Goal: Information Seeking & Learning: Learn about a topic

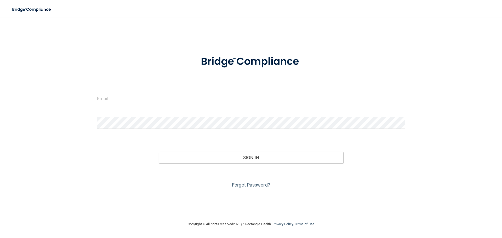
click at [152, 103] on input "email" at bounding box center [251, 99] width 308 height 12
drag, startPoint x: 113, startPoint y: 100, endPoint x: 85, endPoint y: 99, distance: 28.2
click at [85, 99] on div "ralsaleh2000@gmail.com Invalid email/password. You don't have permission to acc…" at bounding box center [250, 119] width 481 height 194
drag, startPoint x: 152, startPoint y: 99, endPoint x: 46, endPoint y: 99, distance: 105.6
click at [46, 99] on div "supp2000@gmail.com Invalid email/password. You don't have permission to access …" at bounding box center [250, 119] width 481 height 194
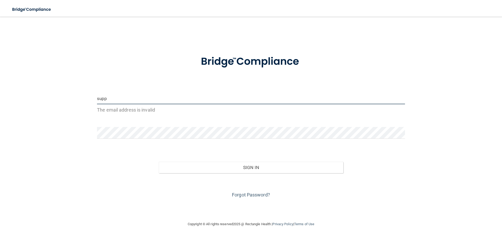
type input "[EMAIL_ADDRESS][DOMAIN_NAME]"
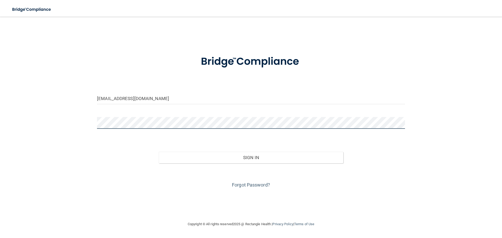
click at [159, 152] on button "Sign In" at bounding box center [251, 157] width 185 height 11
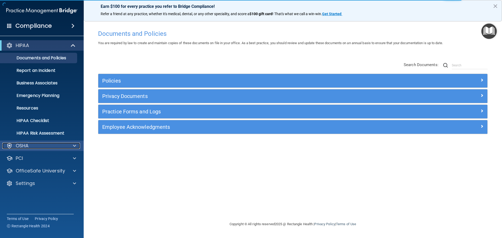
click at [75, 148] on span at bounding box center [74, 146] width 3 height 6
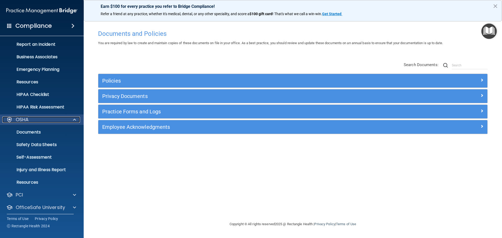
scroll to position [42, 0]
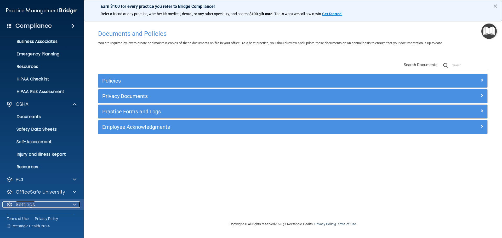
click at [70, 207] on div at bounding box center [73, 204] width 13 height 6
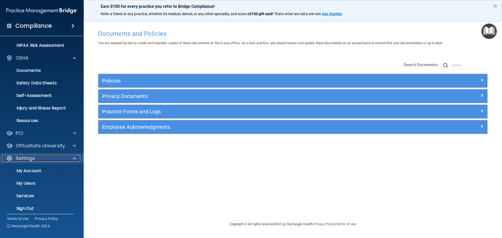
scroll to position [92, 0]
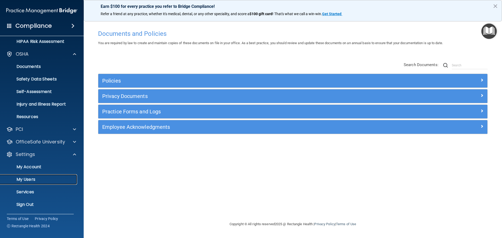
click at [36, 176] on link "My Users" at bounding box center [36, 179] width 82 height 10
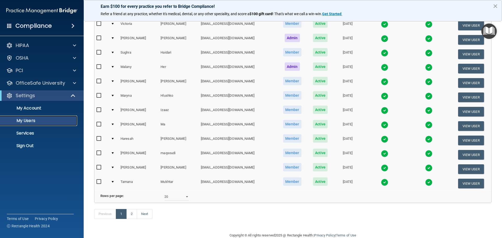
scroll to position [194, 0]
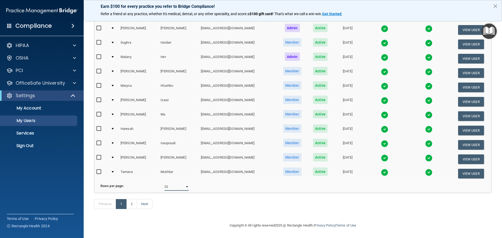
click at [179, 183] on select "10 20 30 40 all" at bounding box center [176, 187] width 24 height 8
select select "30"
click at [164, 183] on select "10 20 30 40 all" at bounding box center [176, 187] width 24 height 8
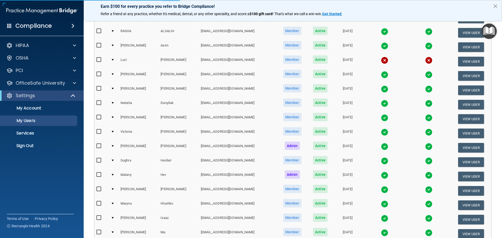
select select "30"
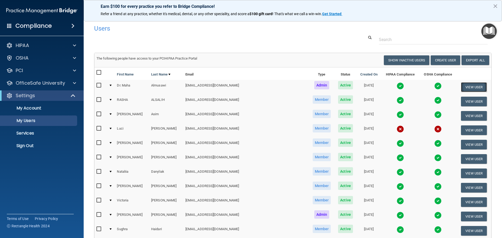
click at [464, 87] on button "View User" at bounding box center [474, 87] width 26 height 10
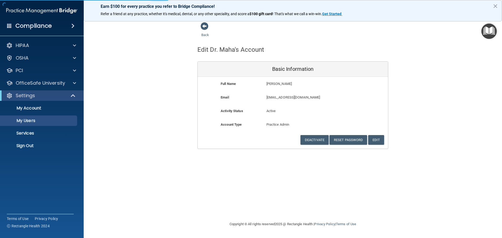
select select "30"
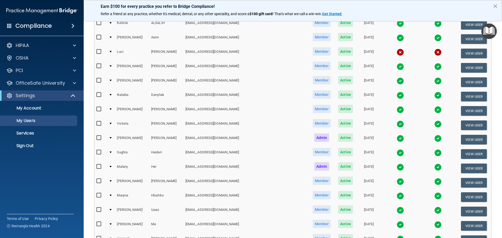
scroll to position [78, 0]
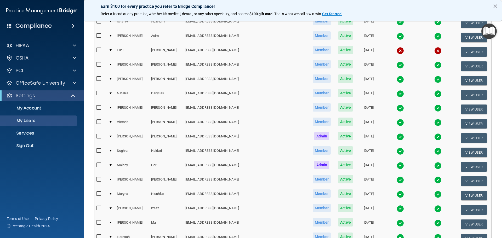
click at [112, 93] on div at bounding box center [111, 94] width 2 height 2
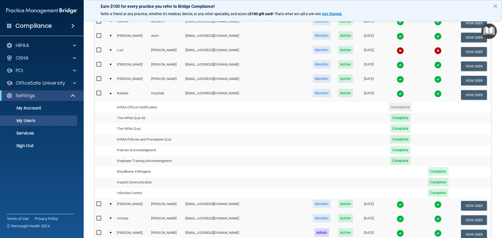
click at [112, 93] on div at bounding box center [111, 94] width 2 height 2
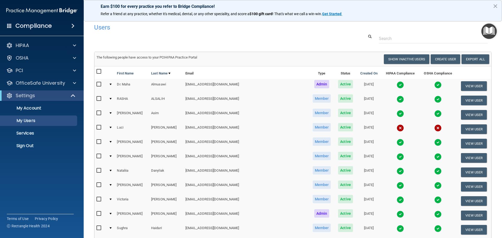
scroll to position [0, 0]
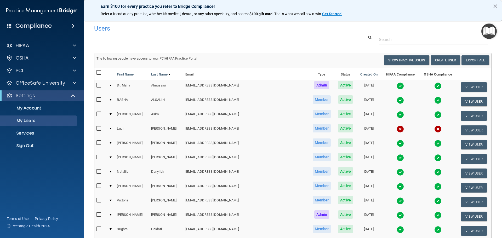
click at [113, 87] on td at bounding box center [111, 87] width 8 height 14
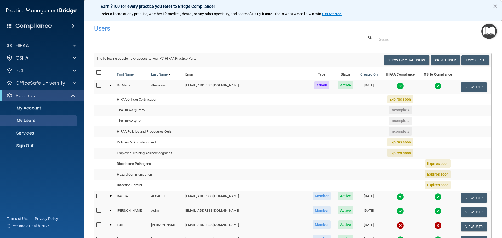
click at [111, 86] on div at bounding box center [111, 86] width 2 height 2
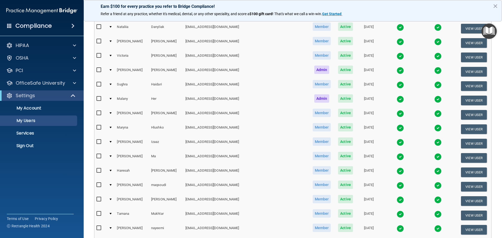
scroll to position [157, 0]
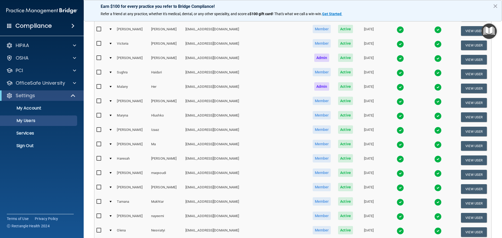
click at [112, 188] on div at bounding box center [111, 188] width 2 height 2
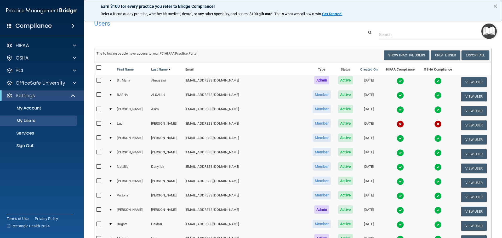
scroll to position [0, 0]
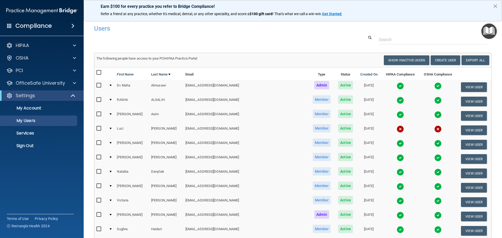
click at [112, 99] on td at bounding box center [111, 101] width 8 height 14
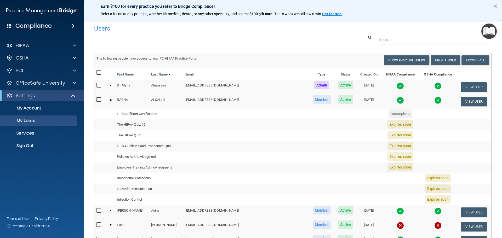
click at [112, 99] on td at bounding box center [111, 101] width 8 height 14
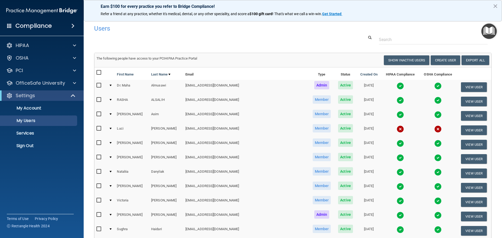
click at [114, 115] on td at bounding box center [111, 116] width 8 height 14
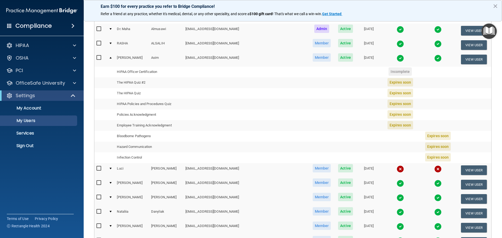
scroll to position [78, 0]
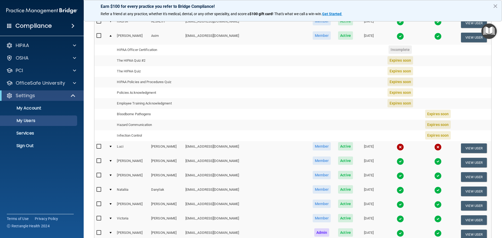
click at [112, 145] on td at bounding box center [111, 148] width 8 height 14
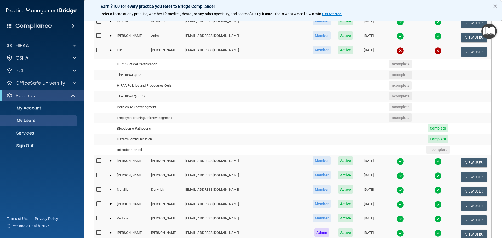
click at [112, 159] on td at bounding box center [111, 163] width 8 height 14
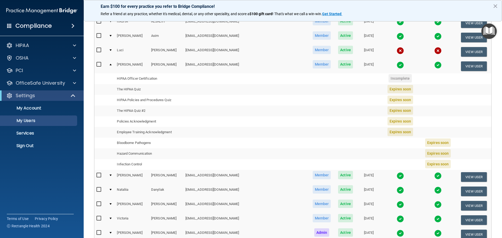
click at [114, 175] on td at bounding box center [111, 177] width 8 height 14
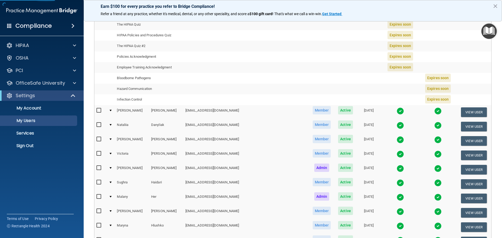
scroll to position [157, 0]
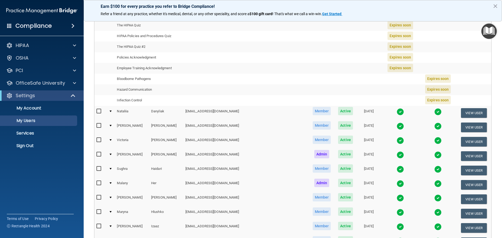
click at [112, 112] on td at bounding box center [111, 113] width 8 height 14
click at [494, 6] on button "×" at bounding box center [495, 6] width 5 height 8
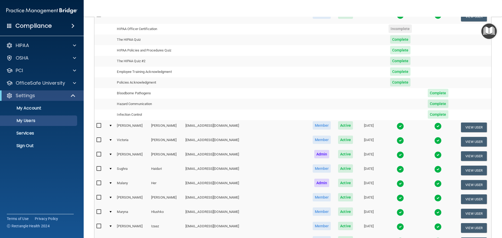
scroll to position [131, 0]
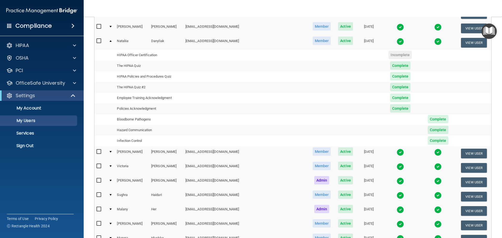
click at [112, 166] on div at bounding box center [111, 166] width 2 height 2
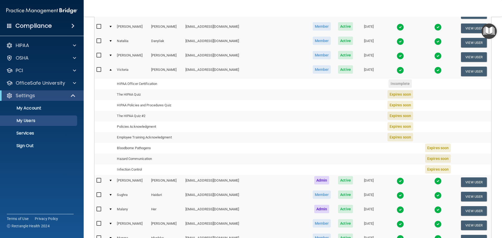
click at [111, 68] on td at bounding box center [111, 71] width 8 height 14
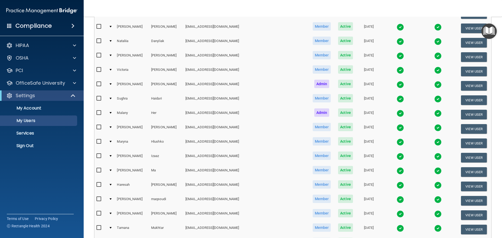
click at [114, 82] on td at bounding box center [111, 86] width 8 height 14
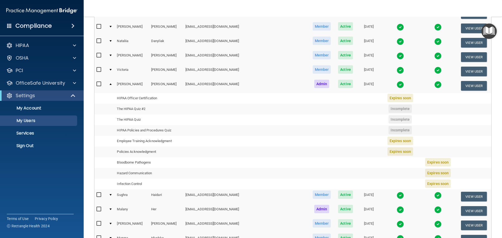
click at [112, 85] on div at bounding box center [111, 84] width 2 height 2
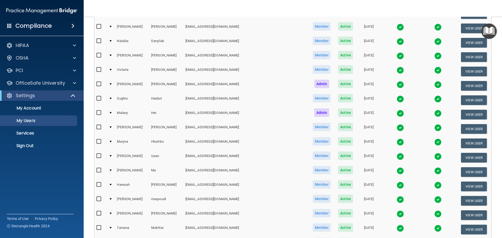
click at [114, 96] on td at bounding box center [111, 100] width 8 height 14
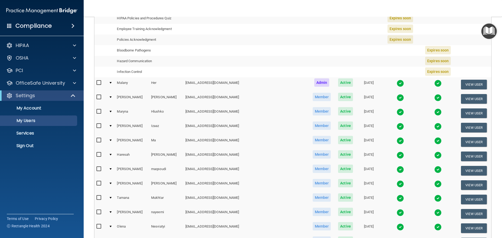
scroll to position [261, 0]
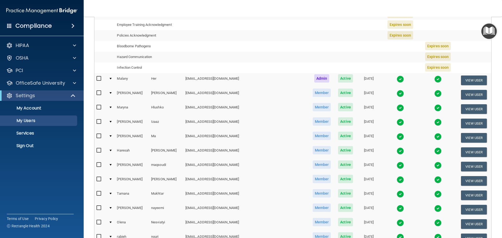
click at [113, 77] on td at bounding box center [111, 80] width 8 height 14
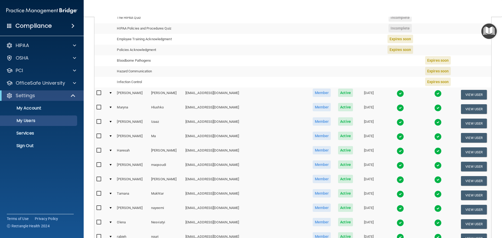
click at [114, 93] on td at bounding box center [111, 95] width 8 height 14
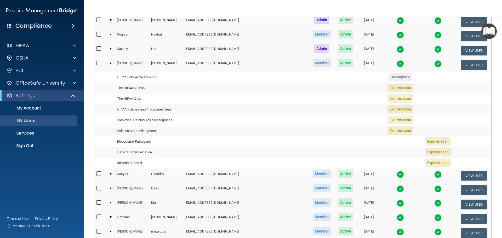
scroll to position [183, 0]
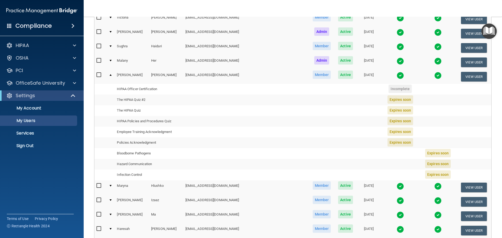
click at [111, 185] on td at bounding box center [111, 187] width 8 height 14
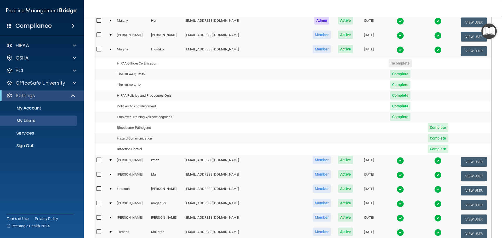
scroll to position [235, 0]
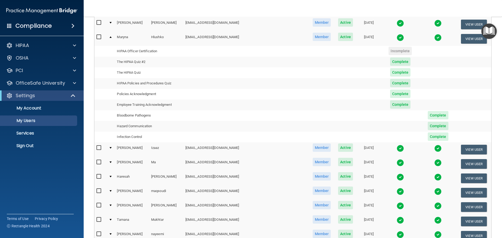
click at [112, 148] on div at bounding box center [111, 148] width 2 height 2
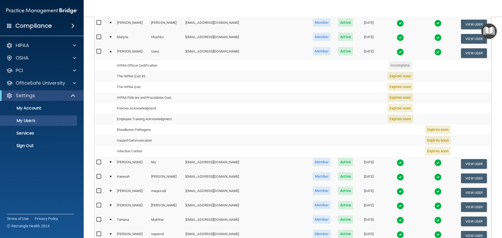
click at [111, 162] on div at bounding box center [111, 163] width 2 height 2
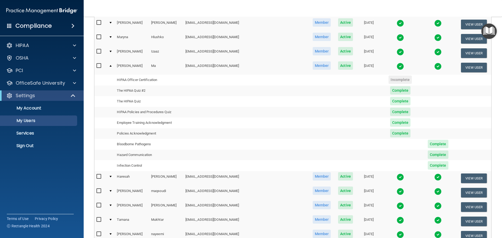
click at [111, 176] on div at bounding box center [111, 177] width 2 height 2
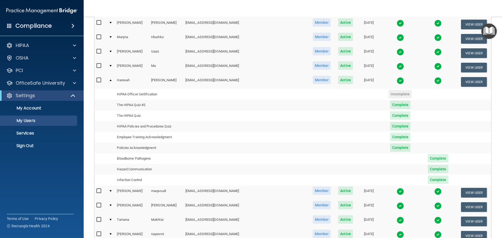
click at [113, 189] on td at bounding box center [111, 193] width 8 height 14
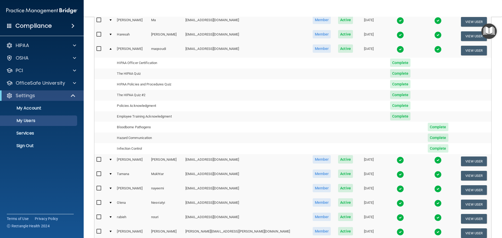
scroll to position [314, 0]
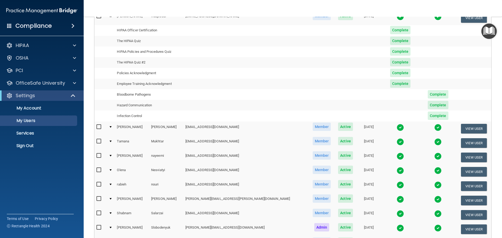
click at [113, 126] on td at bounding box center [111, 129] width 8 height 14
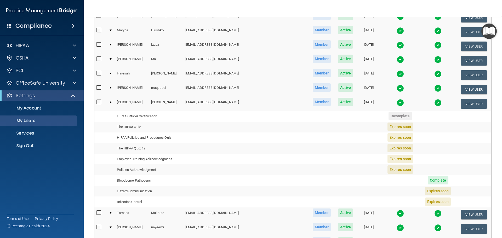
scroll to position [235, 0]
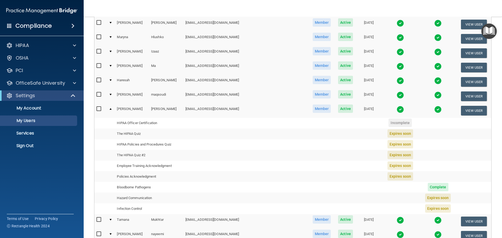
click at [112, 108] on div at bounding box center [111, 109] width 2 height 2
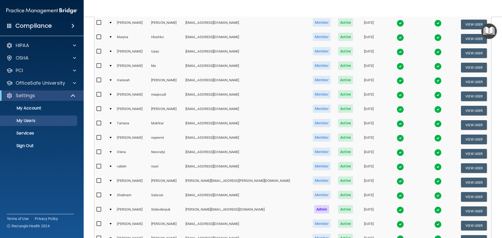
click at [115, 124] on td at bounding box center [111, 125] width 8 height 14
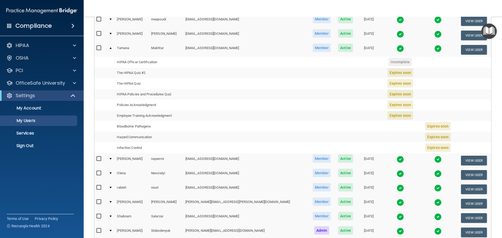
scroll to position [314, 0]
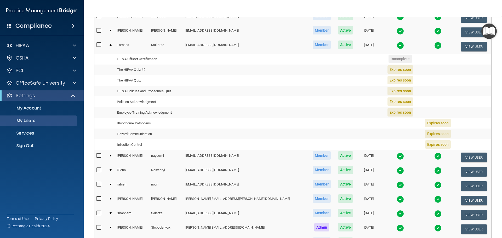
click at [114, 154] on td at bounding box center [111, 157] width 8 height 14
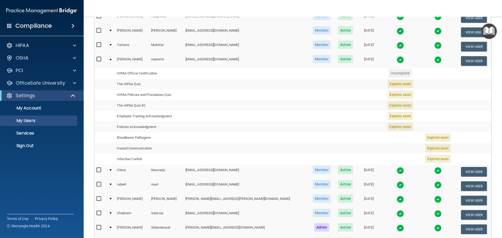
click at [110, 170] on td at bounding box center [111, 172] width 8 height 14
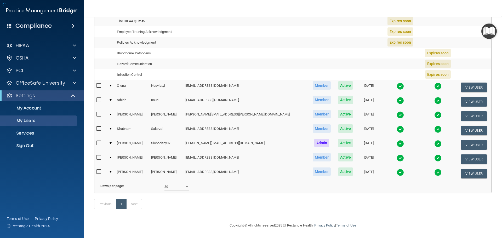
scroll to position [406, 0]
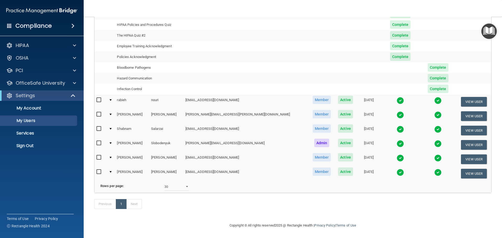
click at [112, 99] on div at bounding box center [111, 100] width 2 height 2
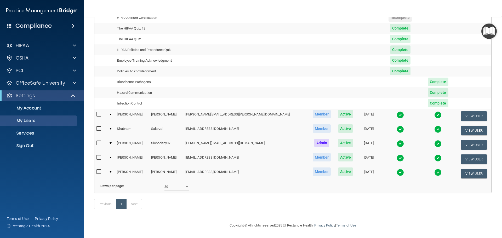
click at [113, 109] on td at bounding box center [111, 116] width 8 height 14
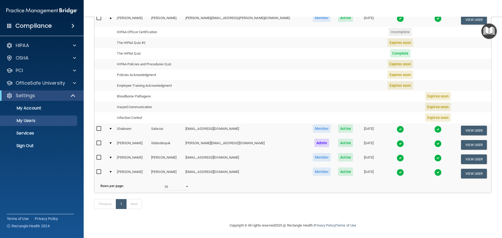
click at [112, 128] on div at bounding box center [111, 129] width 2 height 2
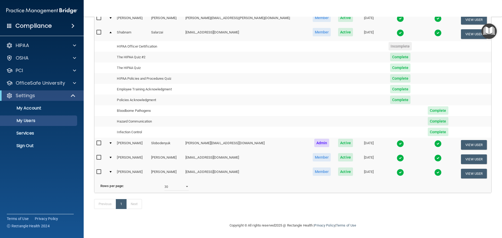
click at [115, 138] on td at bounding box center [111, 145] width 8 height 14
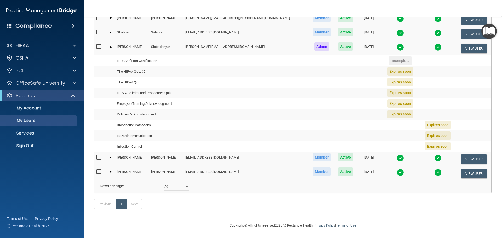
click at [111, 157] on div at bounding box center [111, 158] width 2 height 2
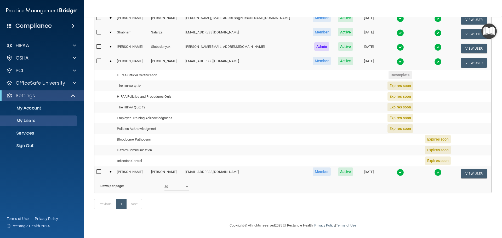
click at [112, 171] on div at bounding box center [111, 172] width 2 height 2
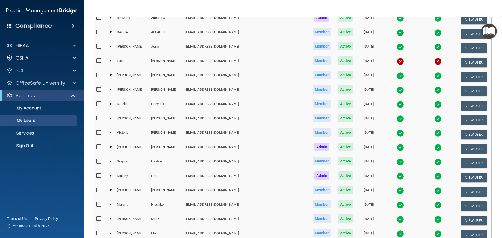
scroll to position [0, 0]
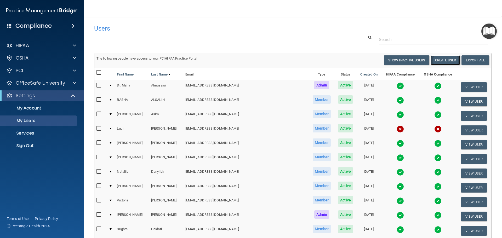
click at [441, 59] on button "Create User" at bounding box center [445, 60] width 30 height 10
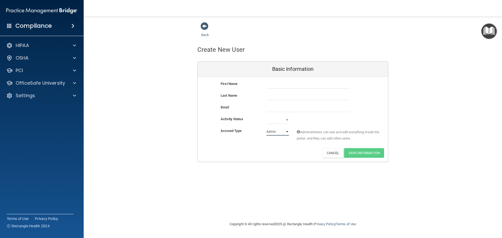
click at [281, 133] on select "Admin Member" at bounding box center [277, 132] width 22 height 8
select select "practice_member"
click at [266, 128] on select "Admin Member" at bounding box center [277, 132] width 22 height 8
click at [274, 86] on input "text" at bounding box center [307, 85] width 83 height 8
click at [41, 55] on div "OSHA" at bounding box center [34, 58] width 65 height 6
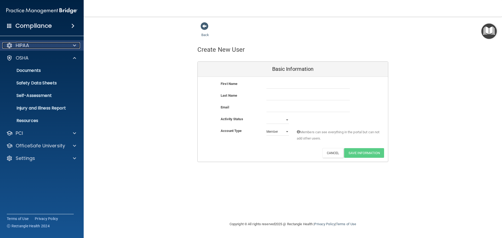
click at [61, 45] on div "HIPAA" at bounding box center [34, 45] width 65 height 6
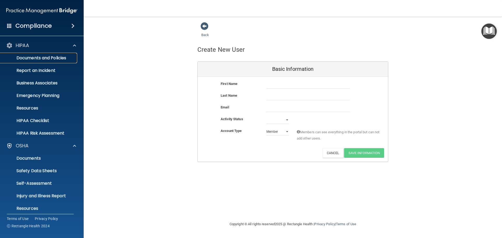
click at [59, 58] on p "Documents and Policies" at bounding box center [38, 57] width 71 height 5
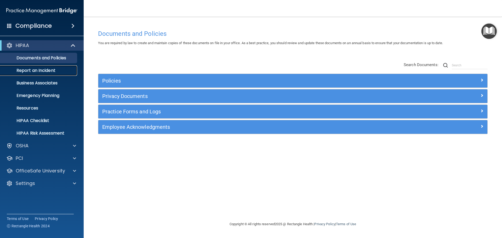
click at [24, 66] on link "Report an Incident" at bounding box center [36, 70] width 82 height 10
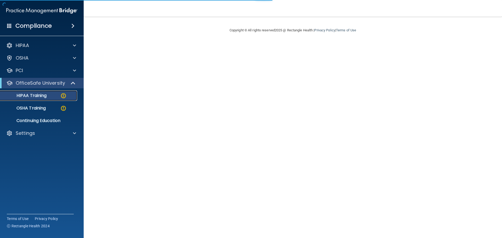
click at [69, 96] on div "HIPAA Training" at bounding box center [38, 95] width 71 height 5
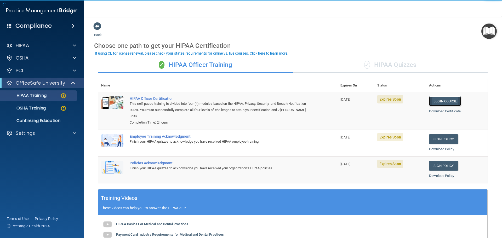
click at [441, 99] on link "Begin Course" at bounding box center [445, 101] width 32 height 10
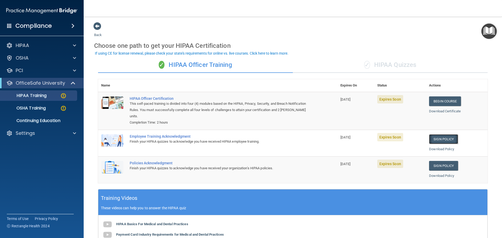
click at [444, 142] on link "Sign Policy" at bounding box center [443, 139] width 29 height 10
click at [439, 138] on link "Sign Policy" at bounding box center [443, 139] width 29 height 10
click at [440, 168] on link "Sign Policy" at bounding box center [443, 166] width 29 height 10
click at [66, 109] on img at bounding box center [63, 108] width 7 height 7
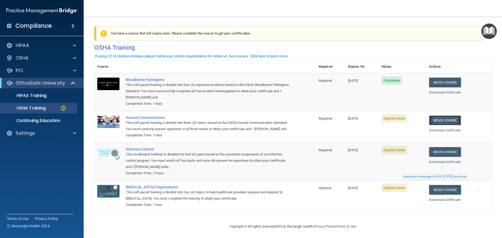
click at [450, 121] on link "Begin Course" at bounding box center [445, 121] width 32 height 10
click at [39, 110] on p "OSHA Training" at bounding box center [24, 108] width 42 height 5
click at [40, 107] on p "OSHA Training" at bounding box center [24, 108] width 42 height 5
click at [455, 122] on link "Begin Course" at bounding box center [445, 121] width 32 height 10
click at [48, 87] on div "OfficeSafe University" at bounding box center [42, 83] width 84 height 10
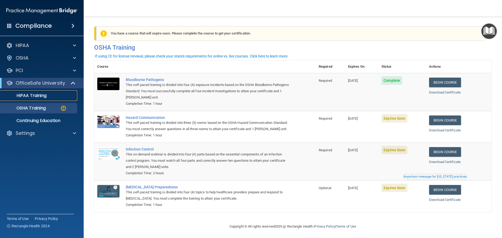
click at [42, 92] on link "HIPAA Training" at bounding box center [36, 95] width 82 height 10
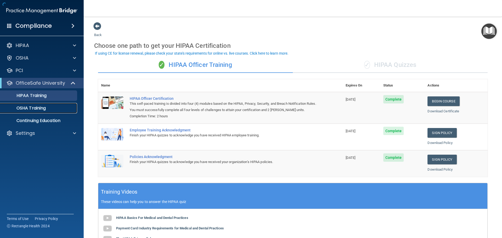
click at [48, 105] on link "OSHA Training" at bounding box center [36, 108] width 82 height 10
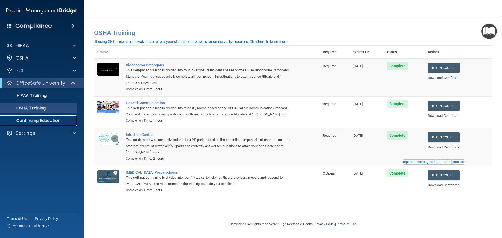
click at [46, 120] on p "Continuing Education" at bounding box center [38, 120] width 71 height 5
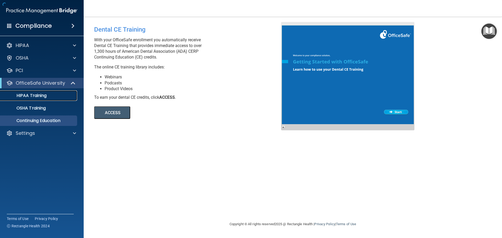
click at [47, 95] on p "HIPAA Training" at bounding box center [24, 95] width 43 height 5
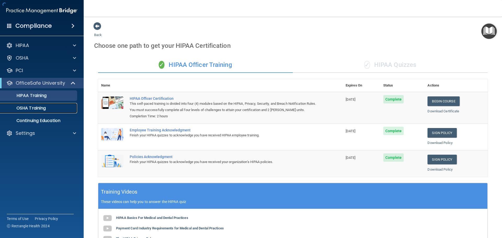
click at [44, 106] on p "OSHA Training" at bounding box center [24, 108] width 42 height 5
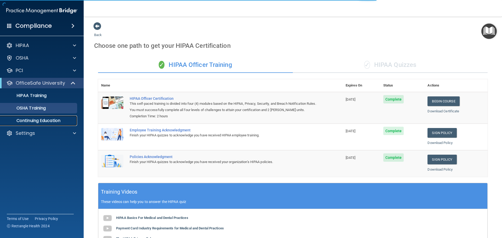
click at [45, 118] on p "Continuing Education" at bounding box center [38, 120] width 71 height 5
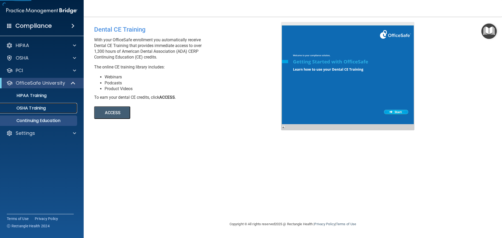
click at [46, 112] on link "OSHA Training" at bounding box center [36, 108] width 82 height 10
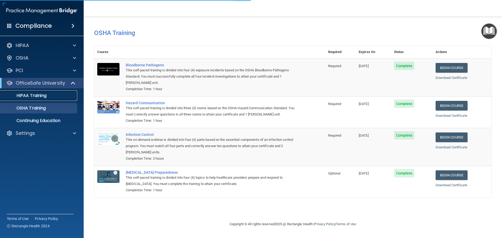
click at [49, 99] on link "HIPAA Training" at bounding box center [36, 95] width 82 height 10
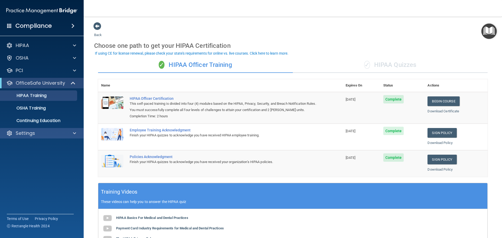
click at [37, 129] on div "Settings" at bounding box center [42, 133] width 84 height 10
click at [40, 131] on div "Settings" at bounding box center [34, 133] width 65 height 6
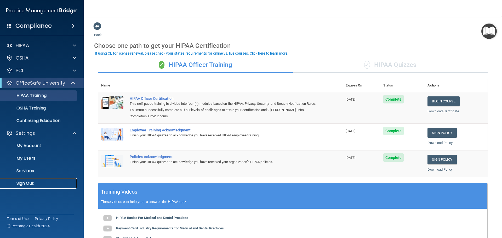
click at [41, 182] on p "Sign Out" at bounding box center [38, 183] width 71 height 5
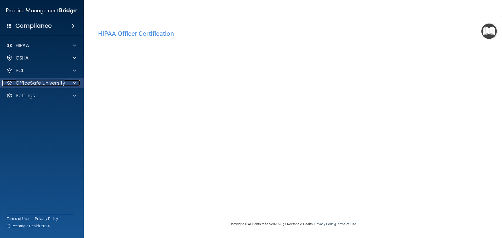
click at [66, 80] on div "OfficeSafe University" at bounding box center [34, 83] width 65 height 6
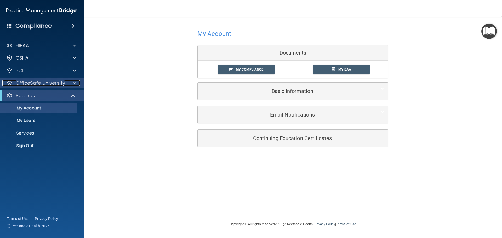
click at [51, 83] on p "OfficeSafe University" at bounding box center [40, 83] width 49 height 6
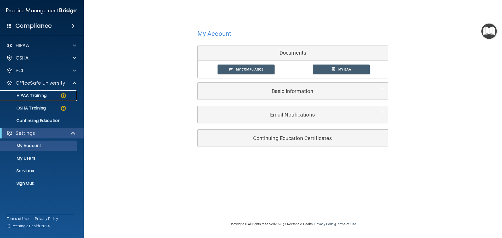
click at [49, 94] on div "HIPAA Training" at bounding box center [38, 95] width 71 height 5
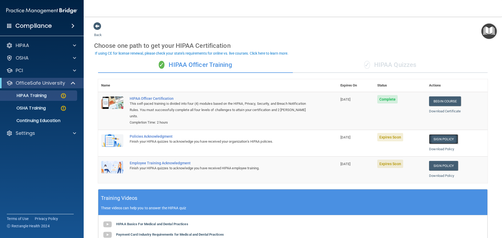
click at [435, 139] on link "Sign Policy" at bounding box center [443, 139] width 29 height 10
click at [437, 165] on link "Sign Policy" at bounding box center [443, 166] width 29 height 10
click at [42, 96] on p "HIPAA Training" at bounding box center [24, 95] width 43 height 5
click at [439, 139] on link "Sign Policy" at bounding box center [443, 139] width 29 height 10
click at [443, 161] on link "Sign Policy" at bounding box center [443, 166] width 29 height 10
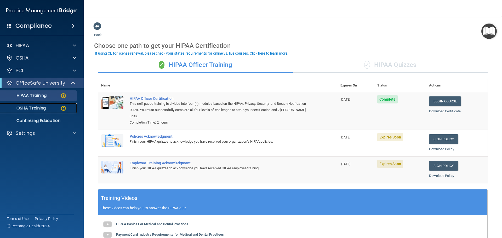
click at [29, 108] on p "OSHA Training" at bounding box center [24, 108] width 42 height 5
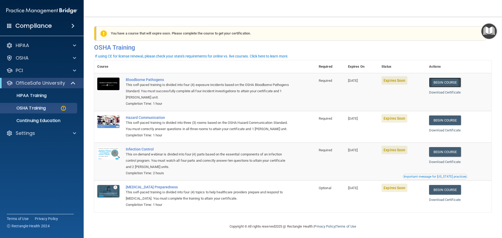
click at [445, 82] on link "Begin Course" at bounding box center [445, 83] width 32 height 10
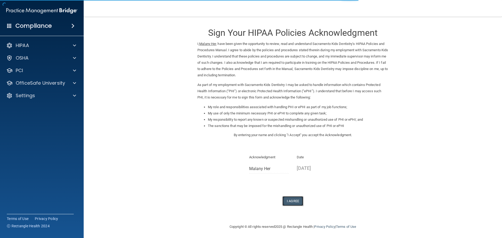
click at [295, 202] on button "I Agree" at bounding box center [292, 201] width 21 height 10
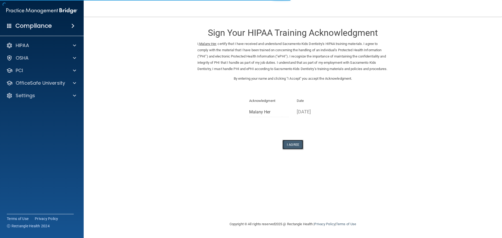
click at [293, 149] on button "I Agree" at bounding box center [292, 145] width 21 height 10
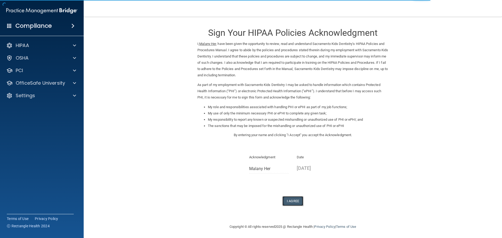
click at [292, 199] on button "I Agree" at bounding box center [292, 201] width 21 height 10
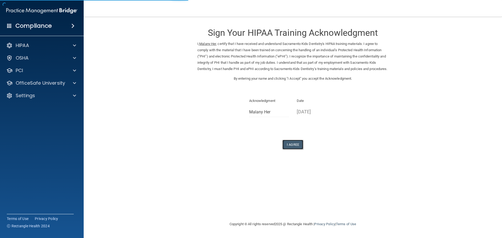
click at [292, 149] on button "I Agree" at bounding box center [292, 145] width 21 height 10
click at [300, 156] on form "Sign Your HIPAA Training Acknowledgment I, Malany Her , certify that I have rec…" at bounding box center [292, 92] width 397 height 140
click at [301, 149] on button "I Agree" at bounding box center [292, 145] width 21 height 10
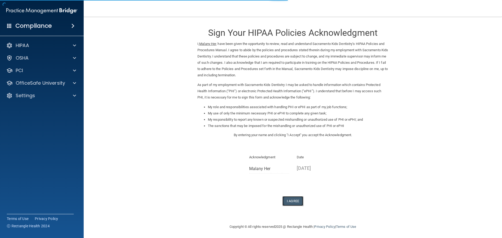
click at [291, 202] on button "I Agree" at bounding box center [292, 201] width 21 height 10
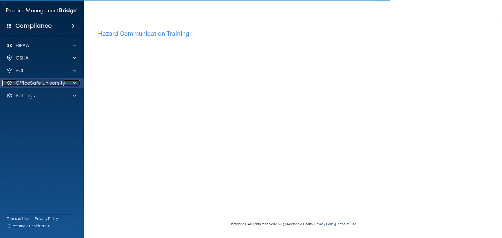
click at [73, 83] on span at bounding box center [74, 83] width 3 height 6
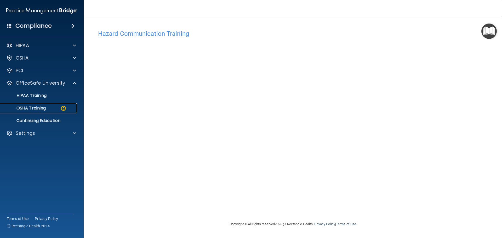
click at [46, 107] on p "OSHA Training" at bounding box center [24, 108] width 42 height 5
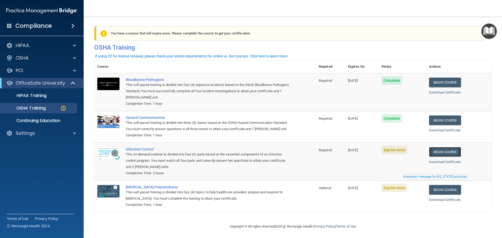
click at [446, 157] on link "Begin Course" at bounding box center [445, 152] width 32 height 10
click at [439, 195] on link "Begin Course" at bounding box center [445, 190] width 32 height 10
click at [438, 157] on link "Begin Course" at bounding box center [445, 152] width 32 height 10
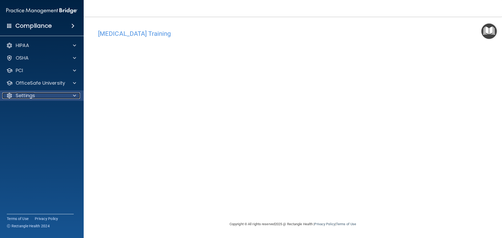
click at [71, 98] on div at bounding box center [73, 96] width 13 height 6
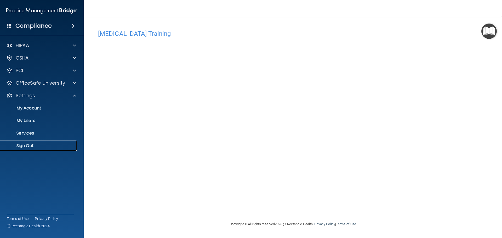
click at [42, 143] on p "Sign Out" at bounding box center [38, 145] width 71 height 5
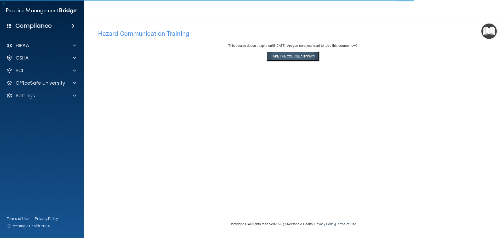
click at [288, 59] on button "Take the course anyway!" at bounding box center [292, 56] width 53 height 10
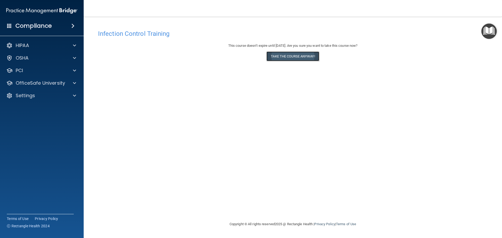
click at [276, 57] on button "Take the course anyway!" at bounding box center [292, 56] width 53 height 10
